Goal: Transaction & Acquisition: Purchase product/service

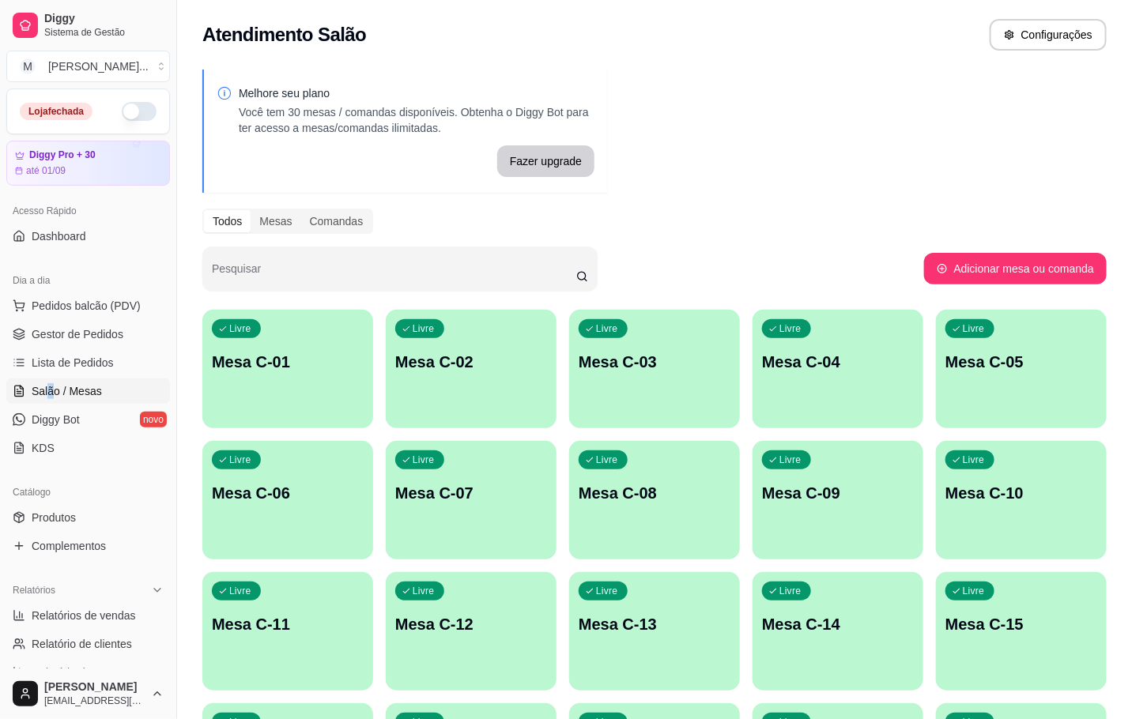
click at [302, 356] on p "Mesa C-01" at bounding box center [288, 362] width 152 height 22
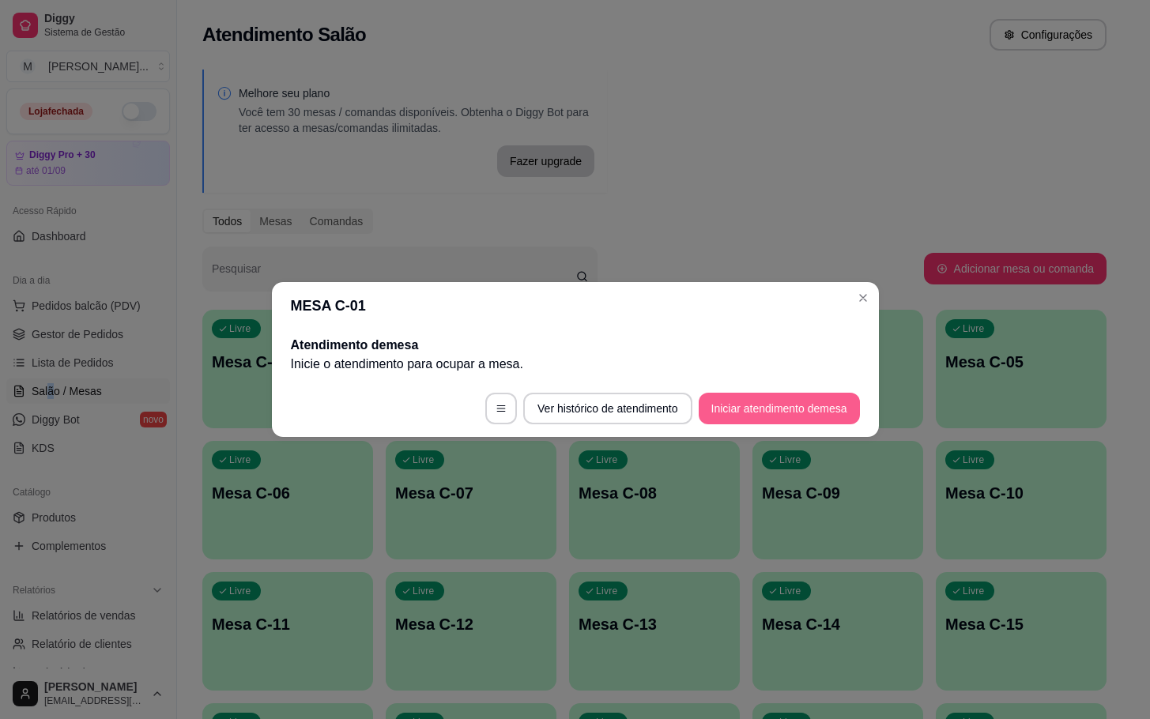
click at [768, 402] on button "Iniciar atendimento de mesa" at bounding box center [779, 409] width 161 height 32
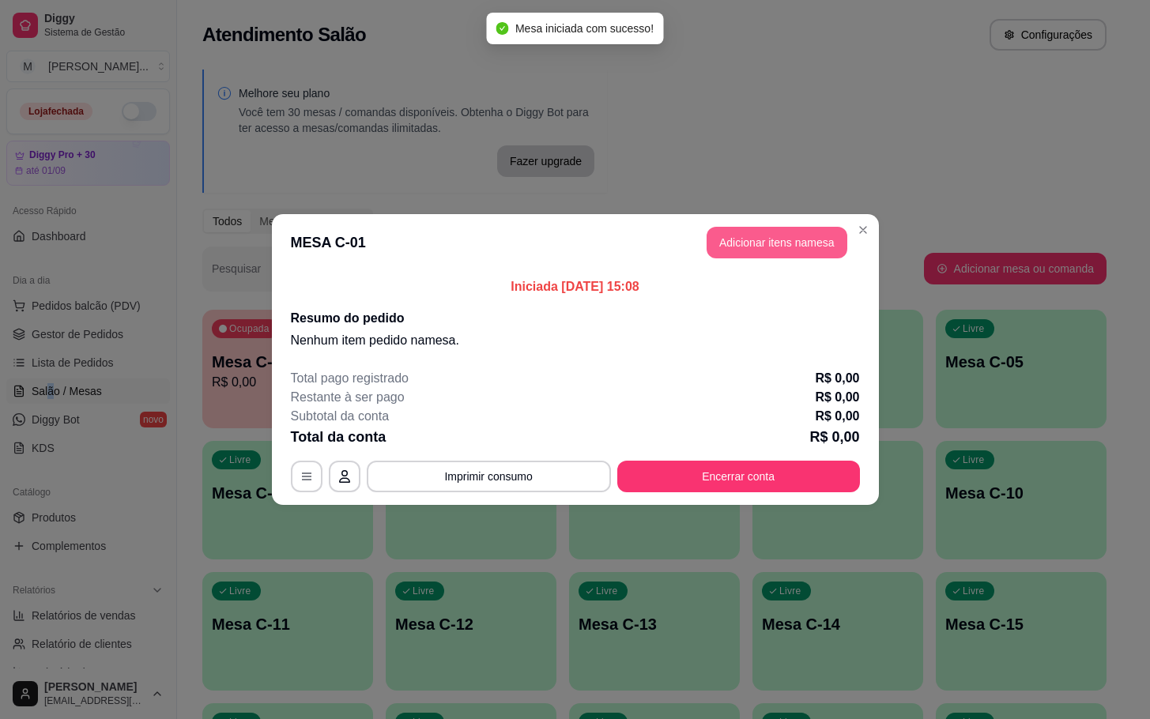
click at [722, 249] on button "Adicionar itens na mesa" at bounding box center [777, 243] width 141 height 32
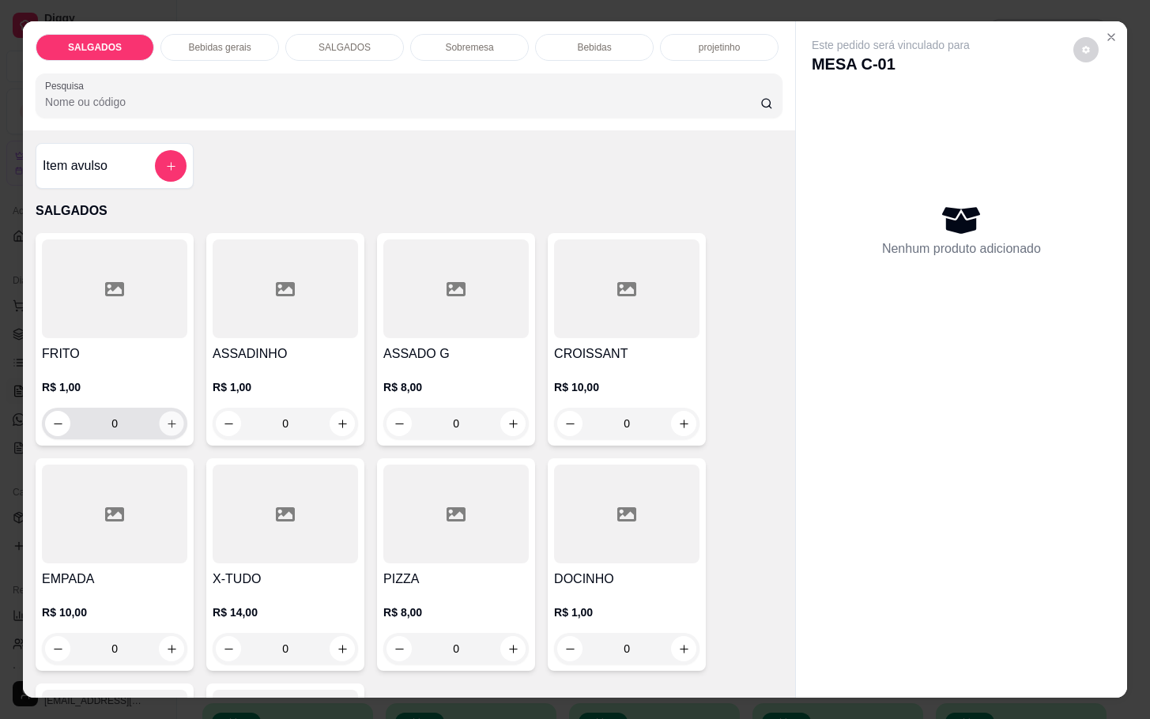
click at [169, 422] on button "increase-product-quantity" at bounding box center [172, 424] width 25 height 25
click at [176, 422] on div "1" at bounding box center [114, 424] width 145 height 32
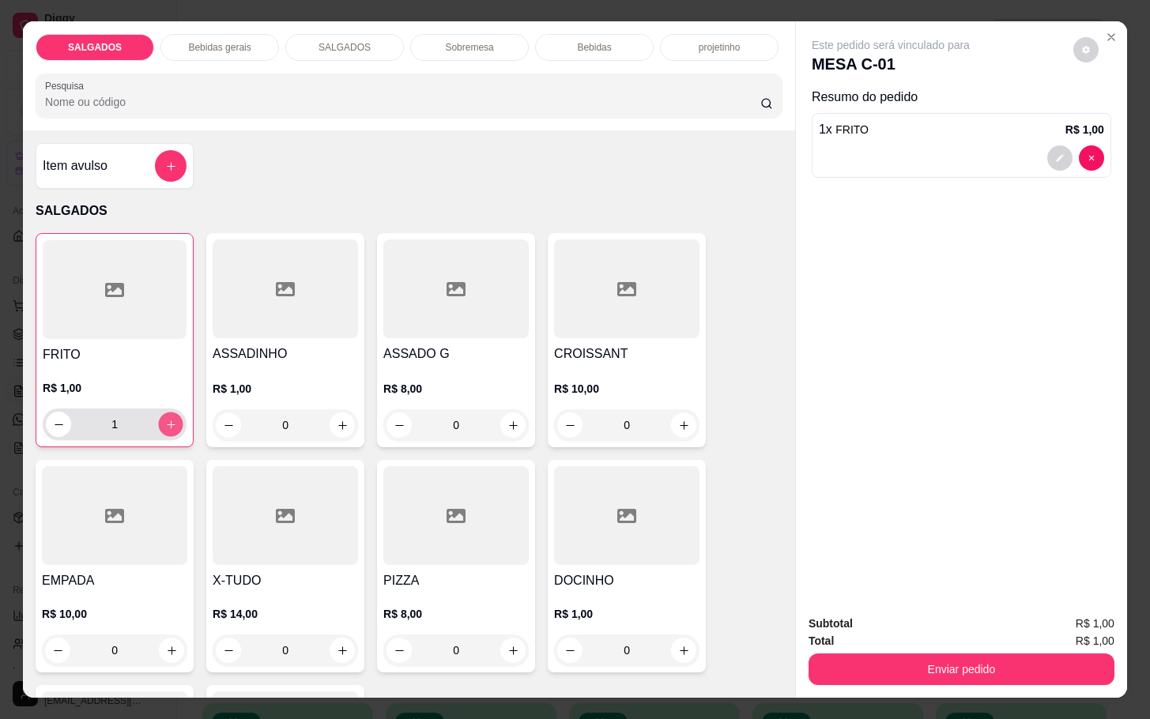
click at [165, 419] on icon "increase-product-quantity" at bounding box center [171, 425] width 12 height 12
type input "2"
click at [347, 425] on div "0" at bounding box center [285, 426] width 145 height 32
click at [337, 422] on icon "increase-product-quantity" at bounding box center [343, 426] width 12 height 12
type input "1"
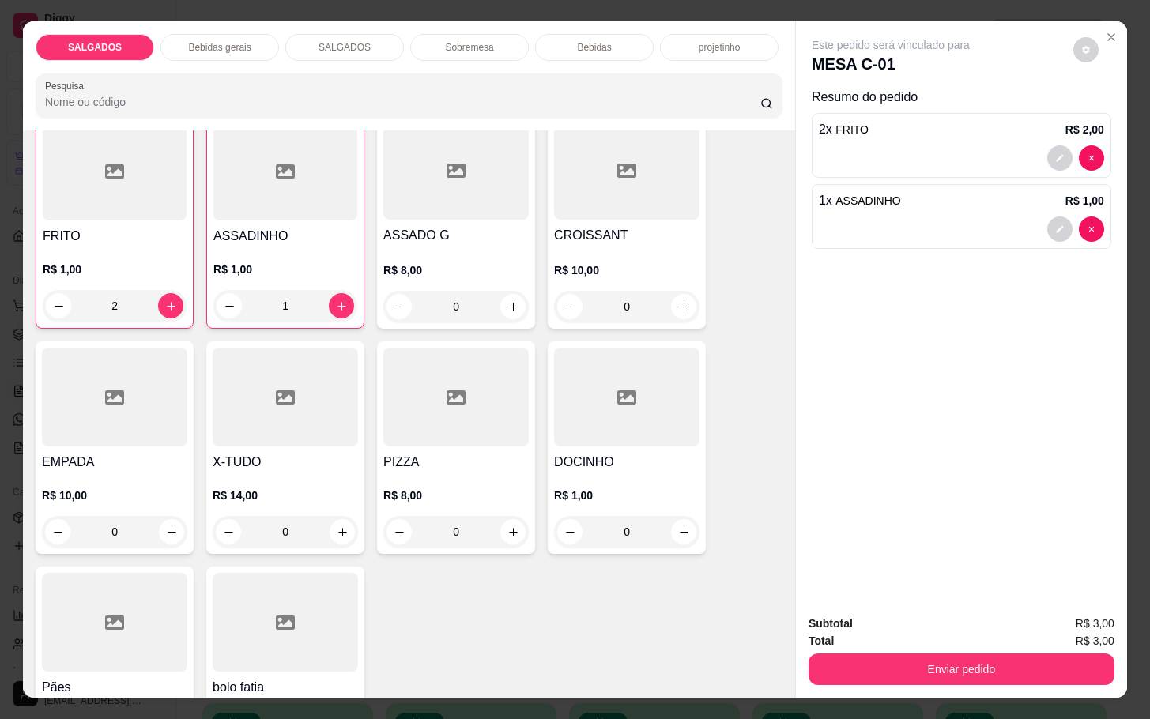
scroll to position [237, 0]
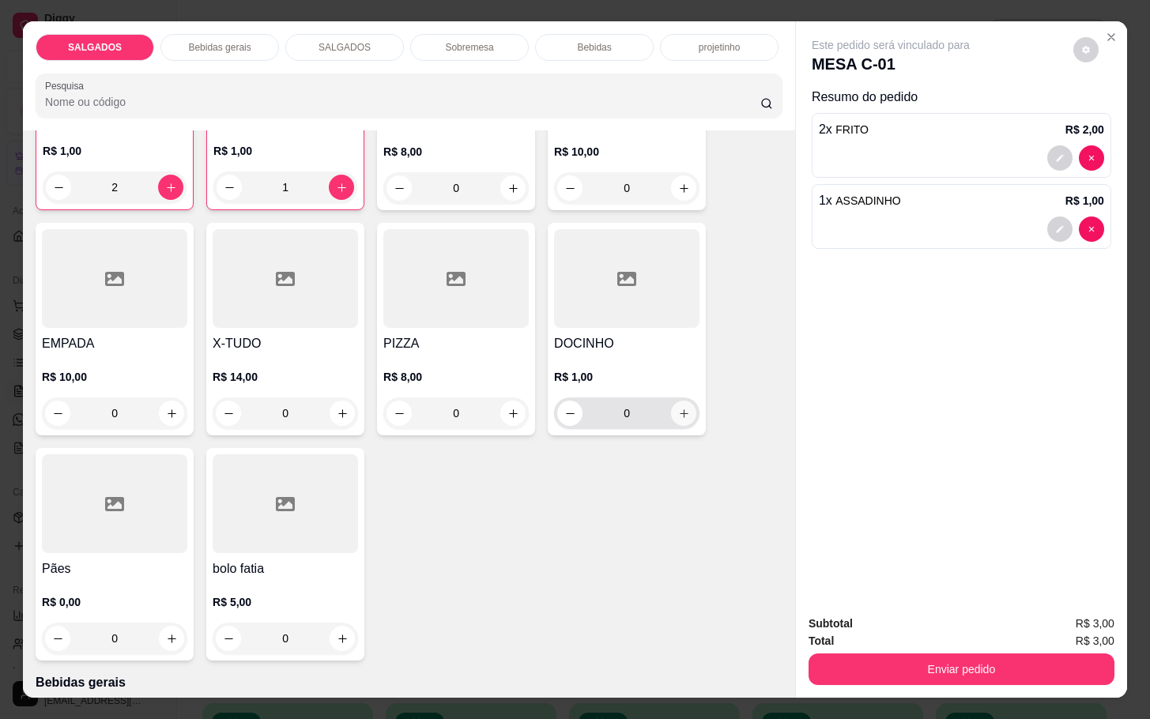
click at [678, 408] on icon "increase-product-quantity" at bounding box center [684, 414] width 12 height 12
click at [678, 409] on icon "increase-product-quantity" at bounding box center [684, 415] width 12 height 12
type input "2"
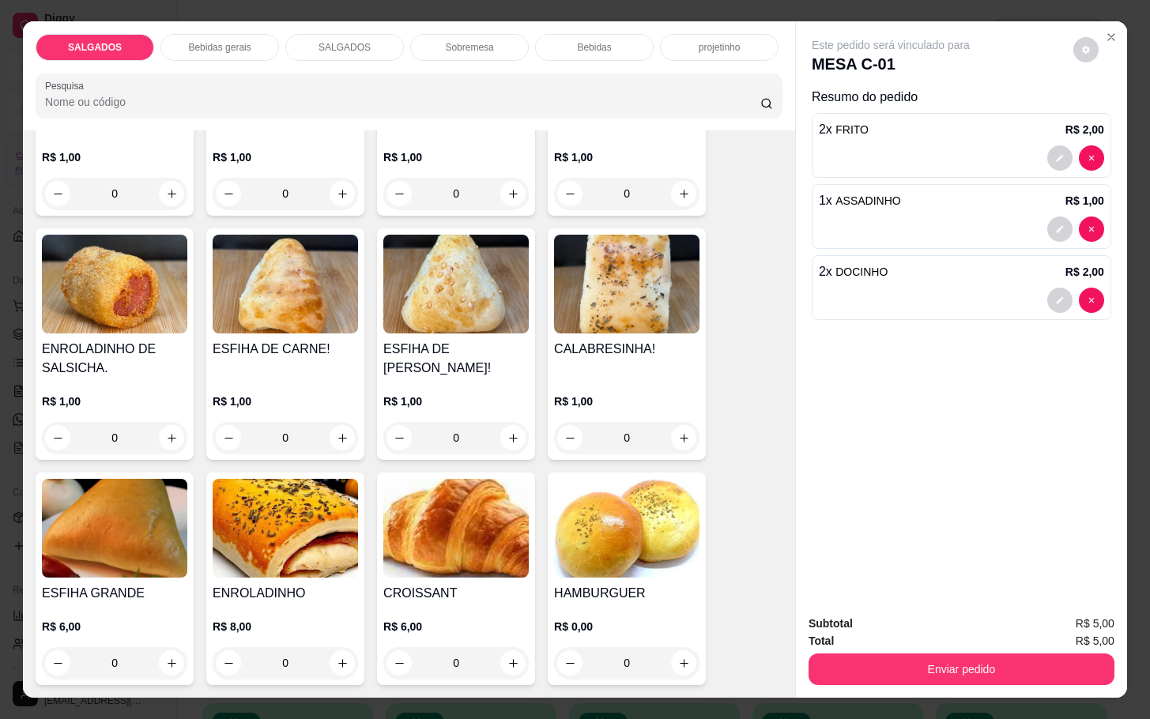
scroll to position [1186, 0]
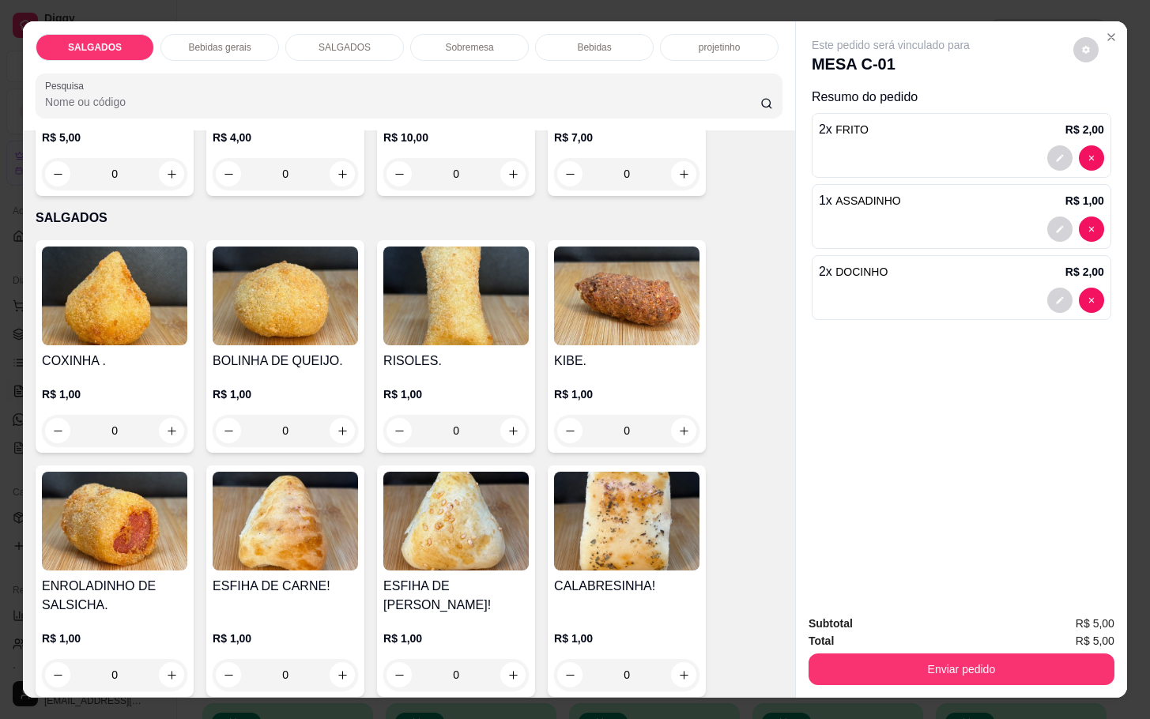
click at [591, 41] on p "Bebidas" at bounding box center [594, 47] width 34 height 13
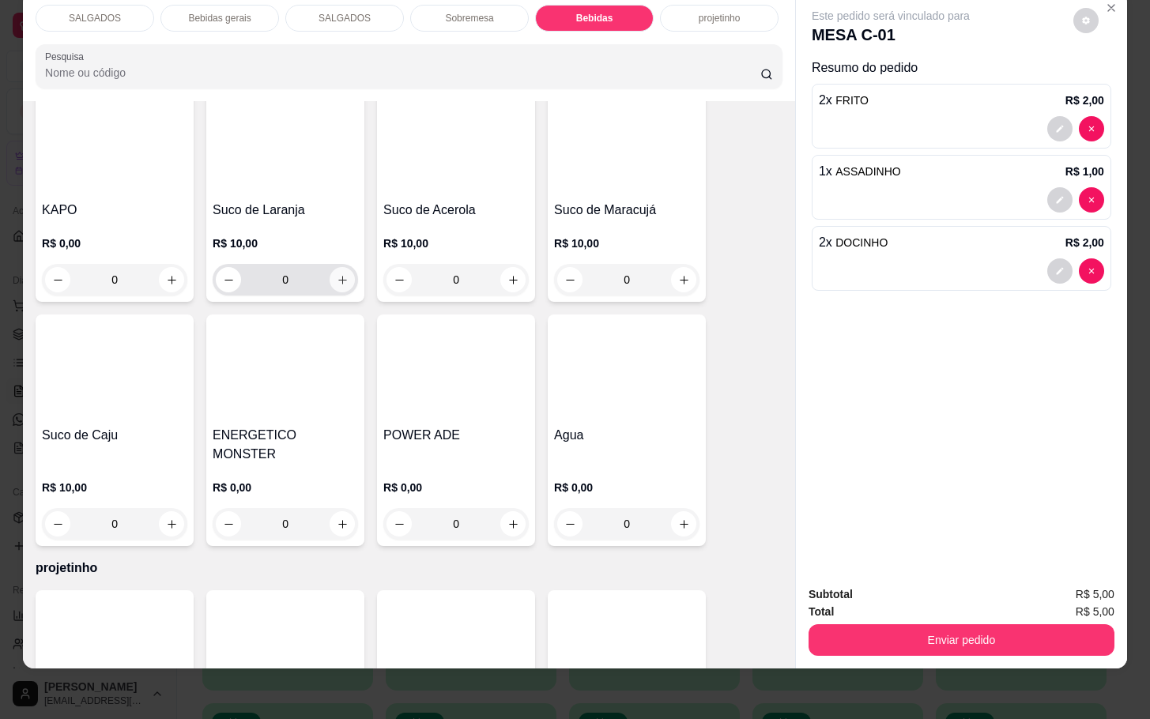
scroll to position [3199, 0]
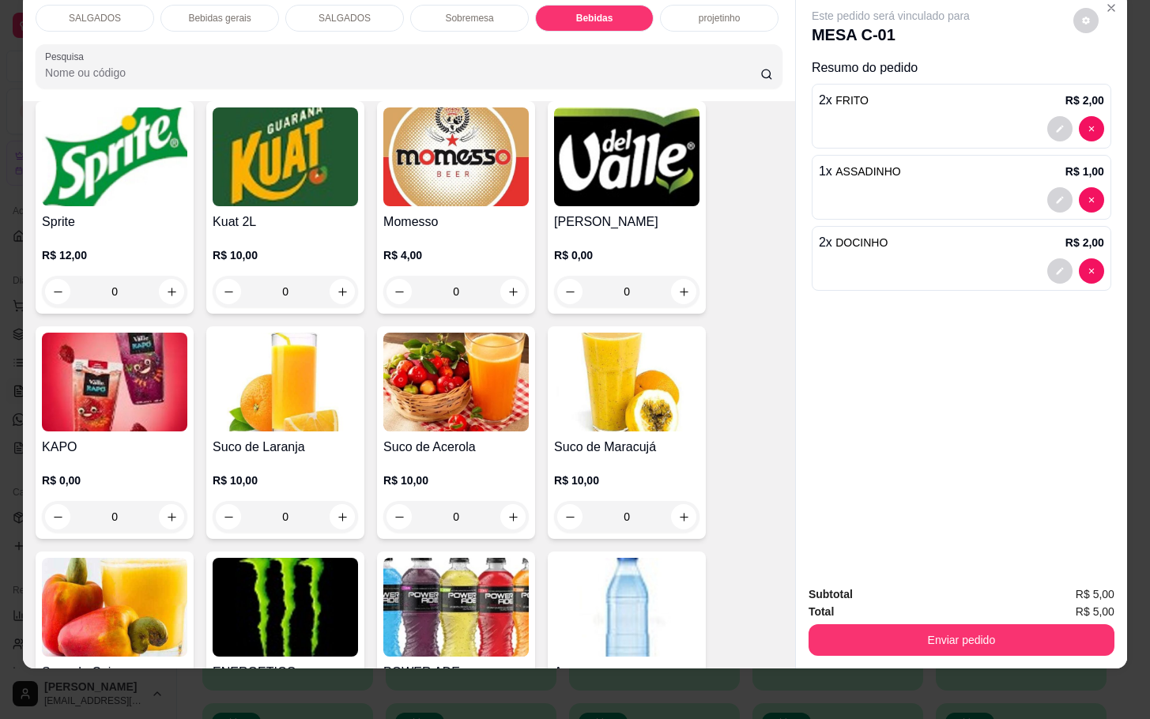
click at [211, 9] on div "Bebidas gerais" at bounding box center [219, 18] width 119 height 27
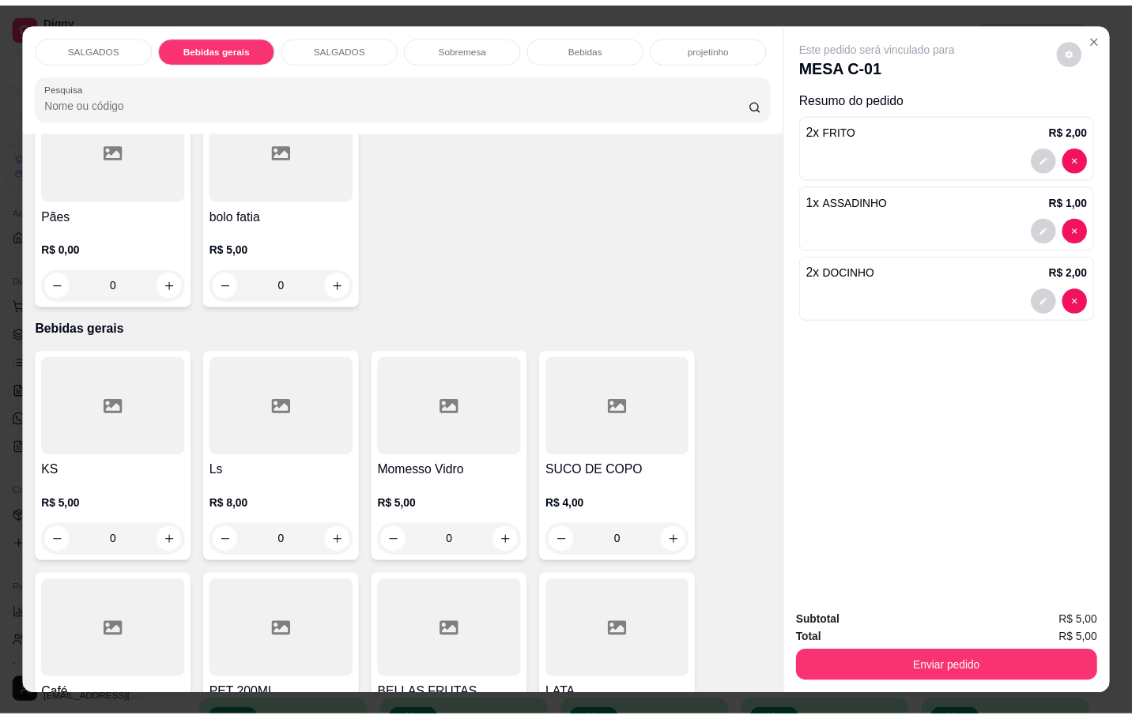
scroll to position [830, 0]
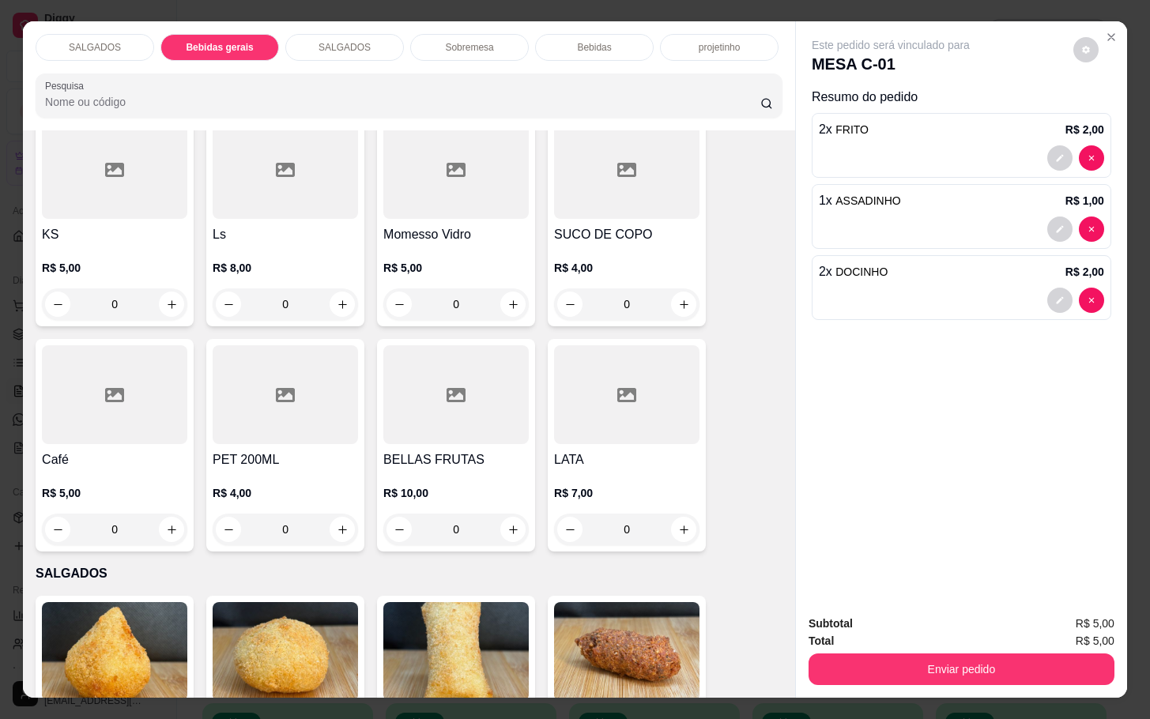
click at [152, 413] on div at bounding box center [114, 394] width 145 height 99
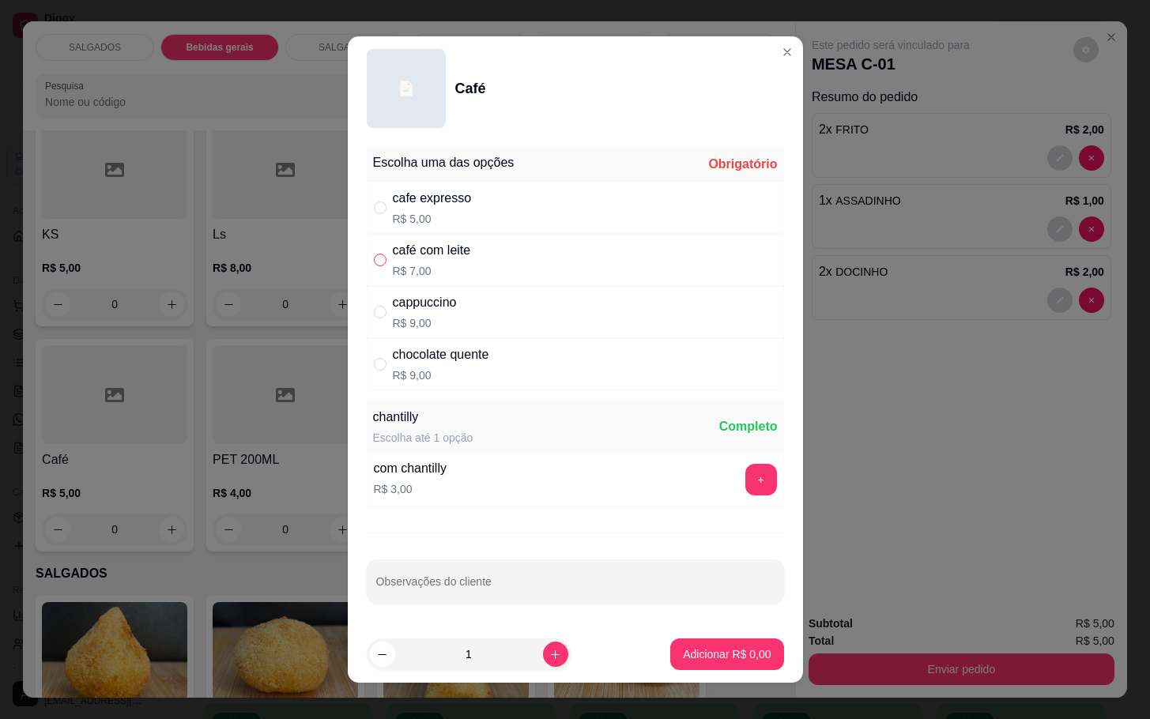
click at [374, 259] on input "" at bounding box center [380, 260] width 13 height 13
click at [376, 321] on label "" at bounding box center [380, 312] width 13 height 17
click at [376, 319] on input "" at bounding box center [380, 312] width 13 height 13
radio input "false"
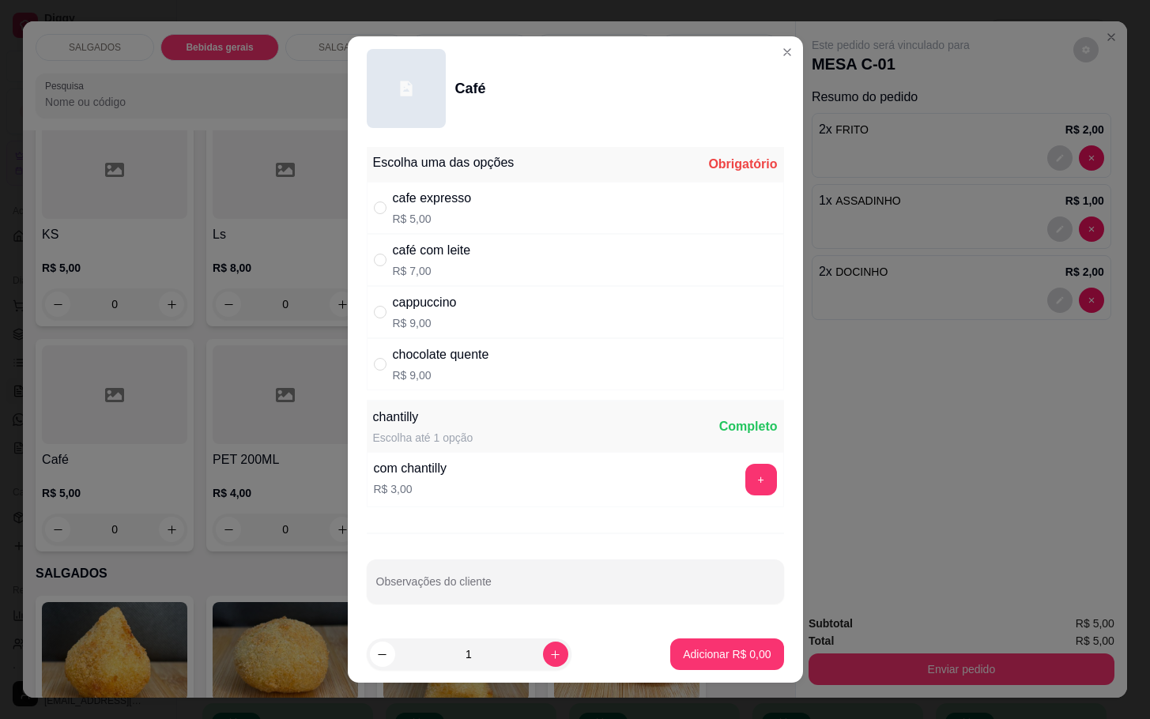
click at [368, 249] on div "café com leite R$ 7,00" at bounding box center [575, 260] width 417 height 52
radio input "true"
click at [714, 651] on p "Adicionar R$ 7,00" at bounding box center [727, 654] width 85 height 15
type input "1"
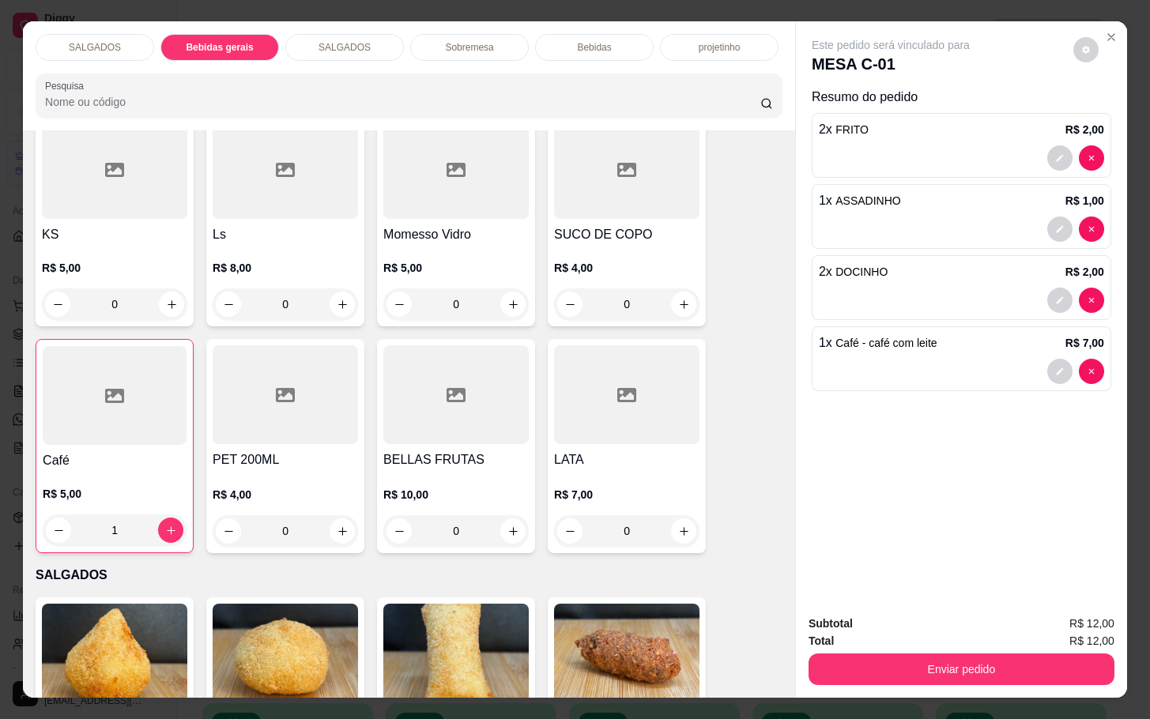
click at [149, 475] on div "R$ 5,00 1" at bounding box center [115, 508] width 144 height 76
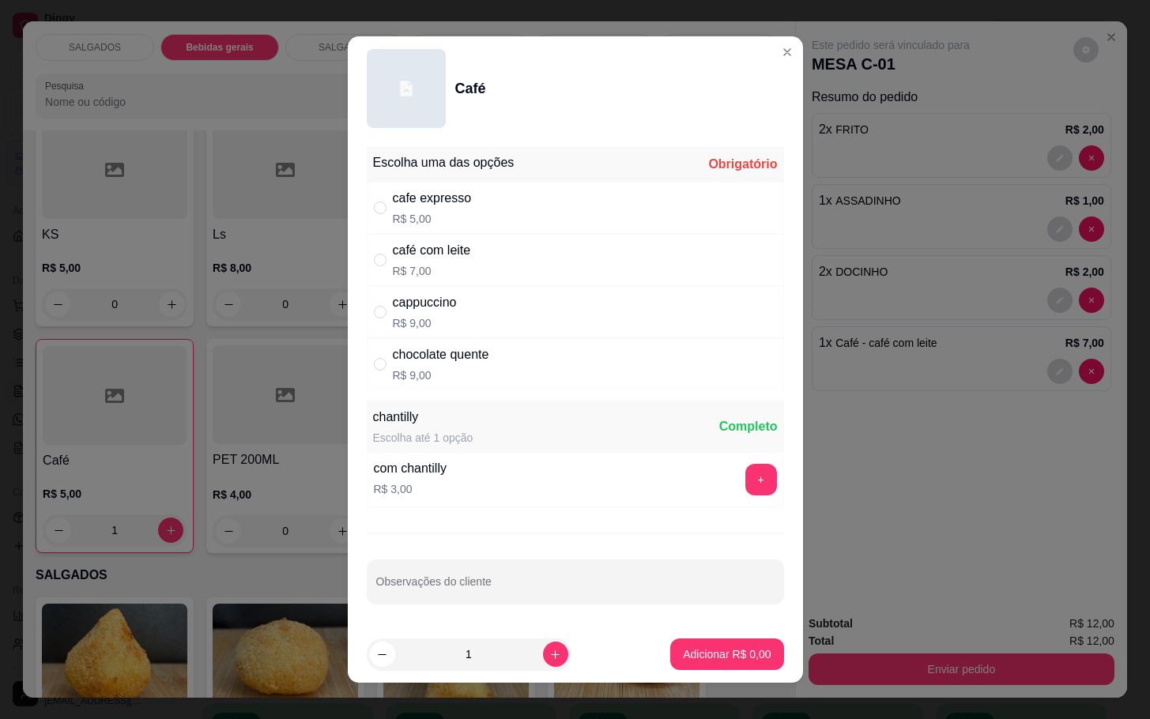
click at [382, 316] on div "" at bounding box center [383, 312] width 19 height 17
radio input "true"
click at [723, 650] on p "Adicionar R$ 9,00" at bounding box center [727, 655] width 88 height 16
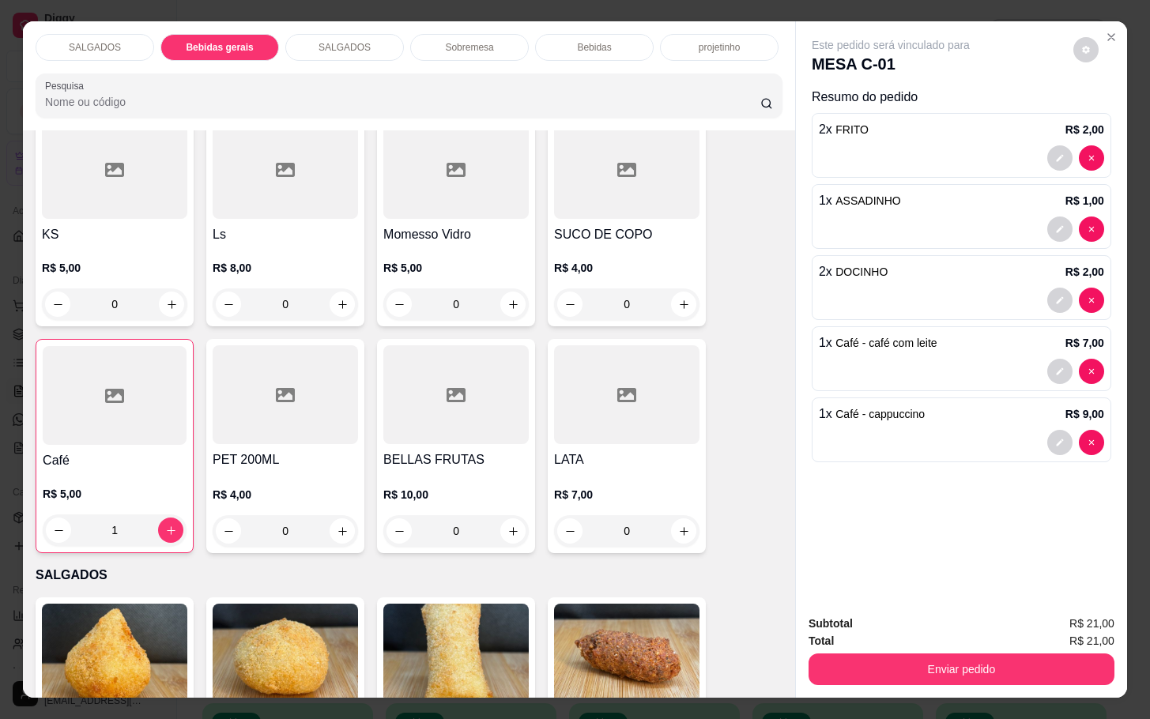
click at [897, 636] on div "Total R$ 21,00" at bounding box center [962, 640] width 306 height 17
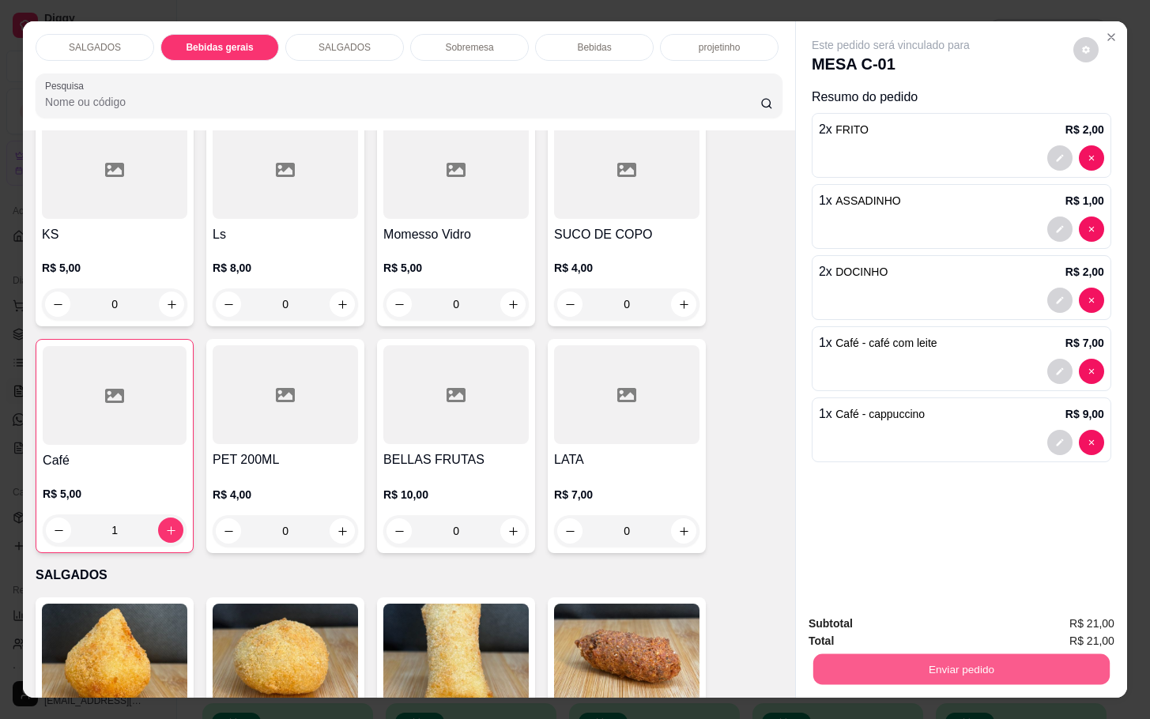
click at [895, 665] on button "Enviar pedido" at bounding box center [962, 669] width 296 height 31
click at [921, 629] on button "Não registrar e enviar pedido" at bounding box center [907, 621] width 160 height 29
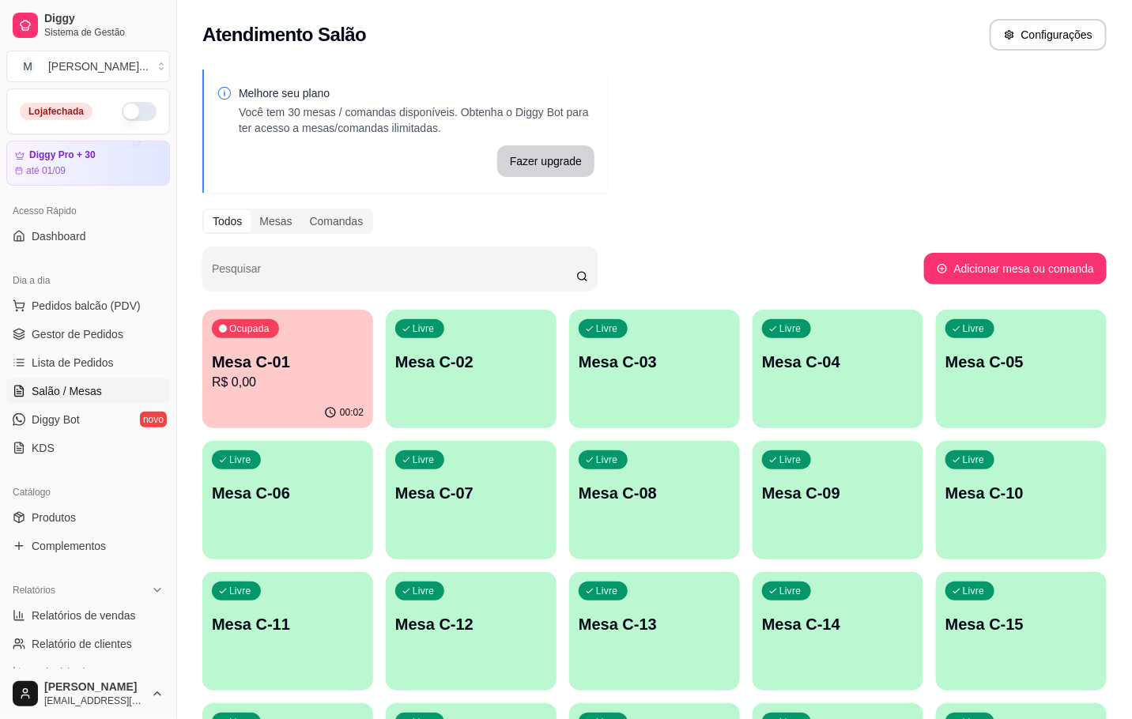
click at [696, 32] on div "Atendimento Salão Configurações" at bounding box center [654, 35] width 904 height 32
click at [338, 387] on p "R$ 21,00" at bounding box center [287, 382] width 147 height 18
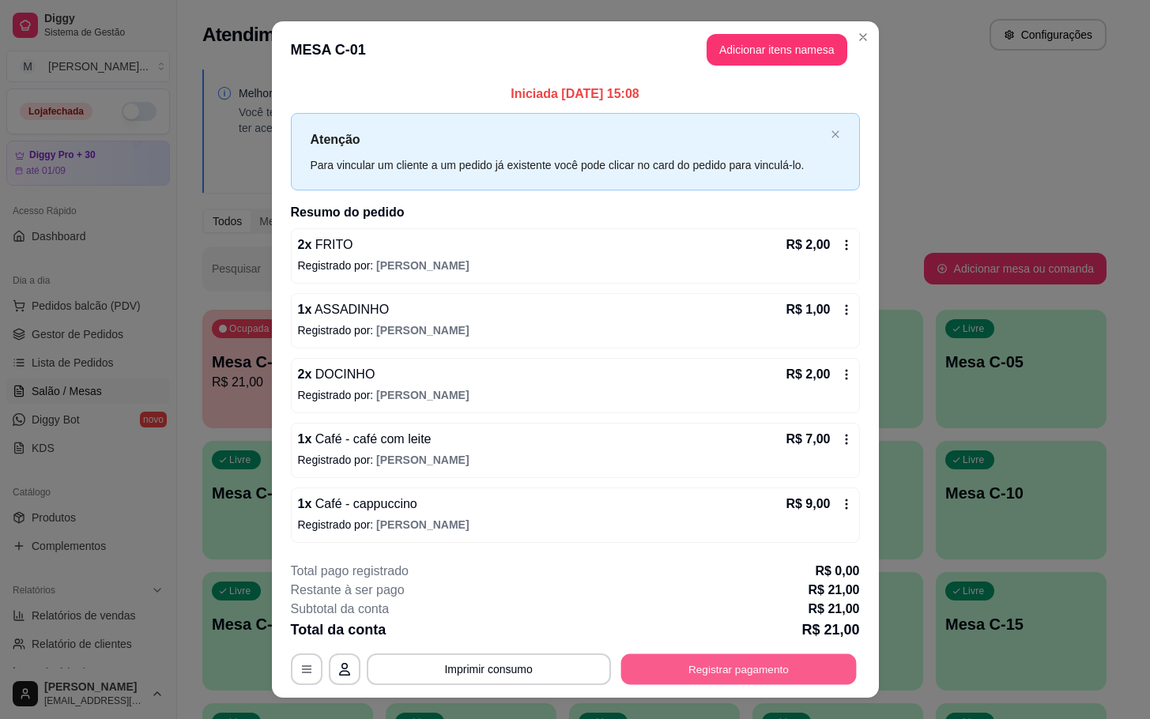
click at [790, 677] on button "Registrar pagamento" at bounding box center [739, 669] width 236 height 31
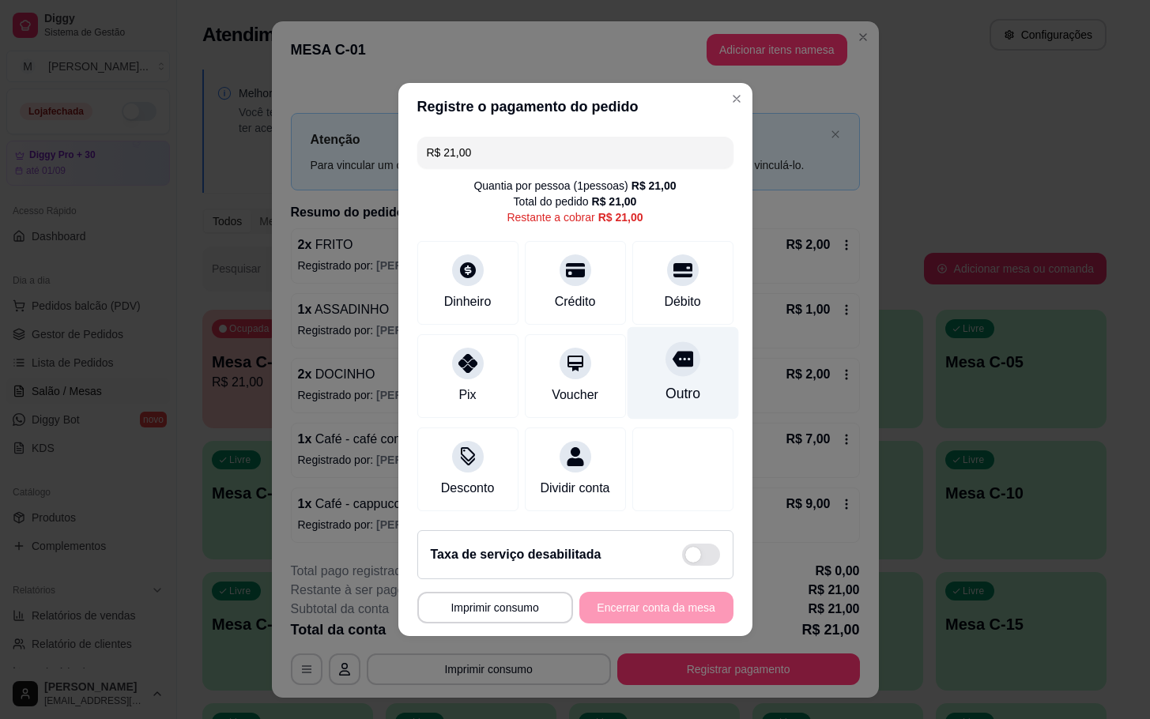
click at [665, 383] on div "Outro" at bounding box center [682, 393] width 35 height 21
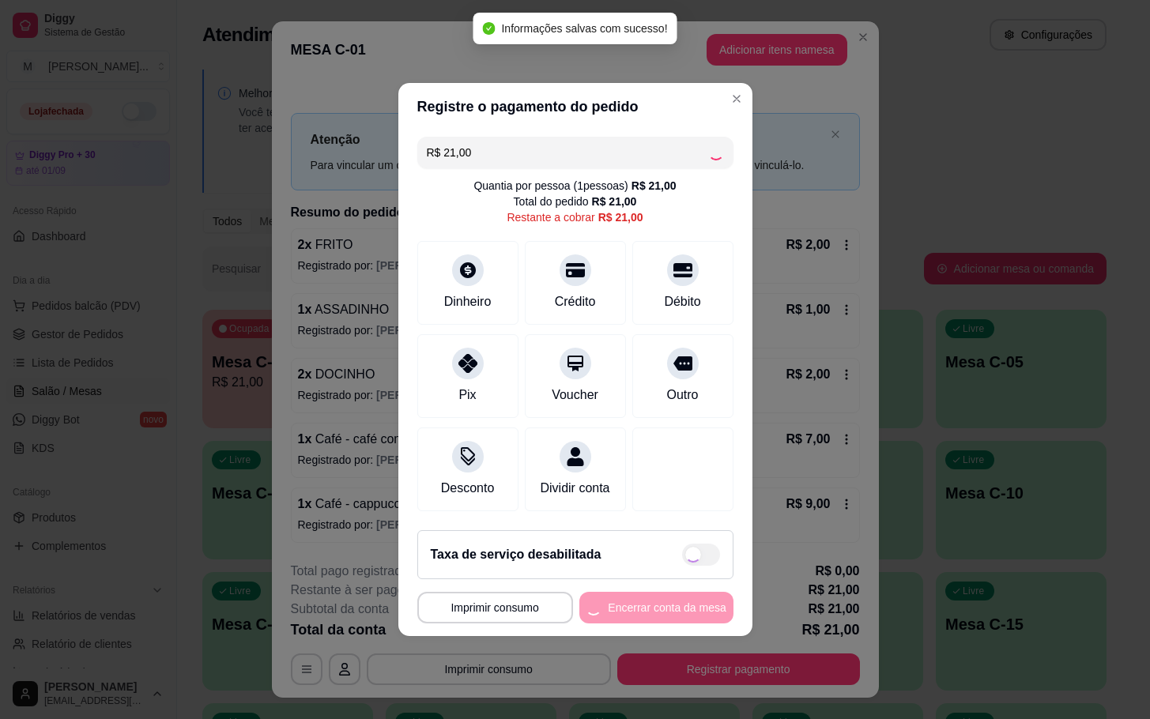
type input "R$ 0,00"
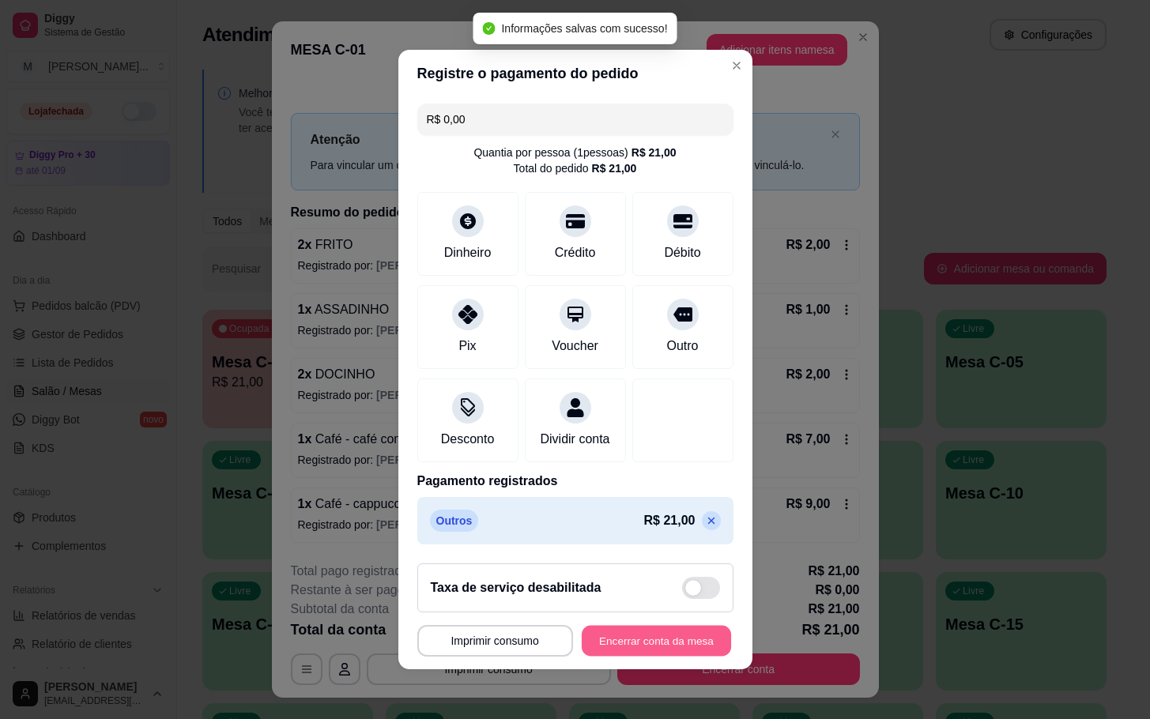
click at [636, 655] on button "Encerrar conta da mesa" at bounding box center [656, 641] width 149 height 31
